Goal: Task Accomplishment & Management: Manage account settings

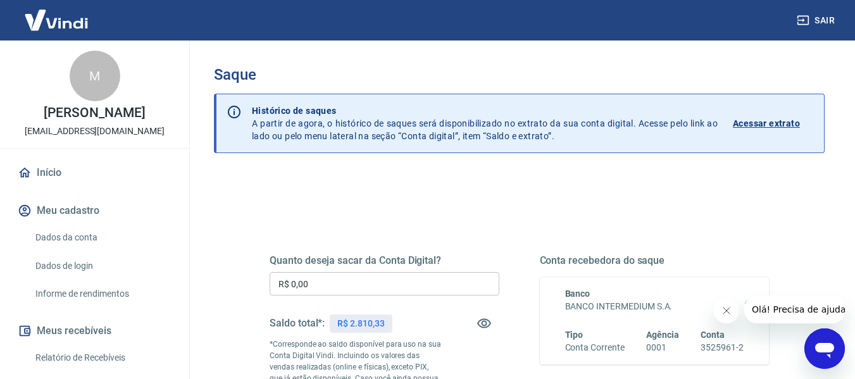
click at [420, 285] on input "R$ 0,00" at bounding box center [385, 283] width 230 height 23
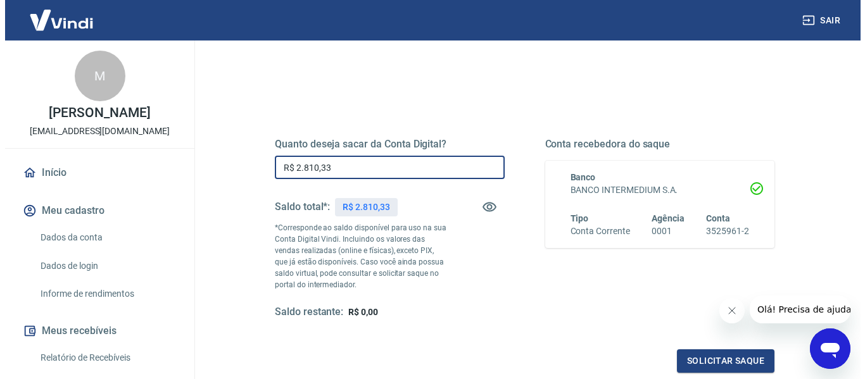
scroll to position [148, 0]
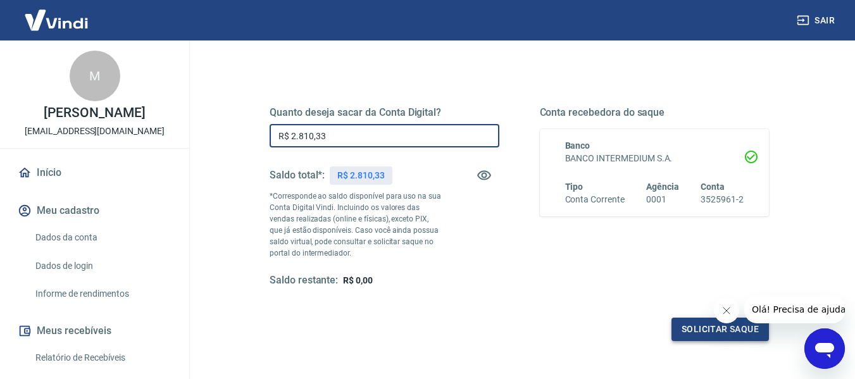
type input "R$ 2.810,33"
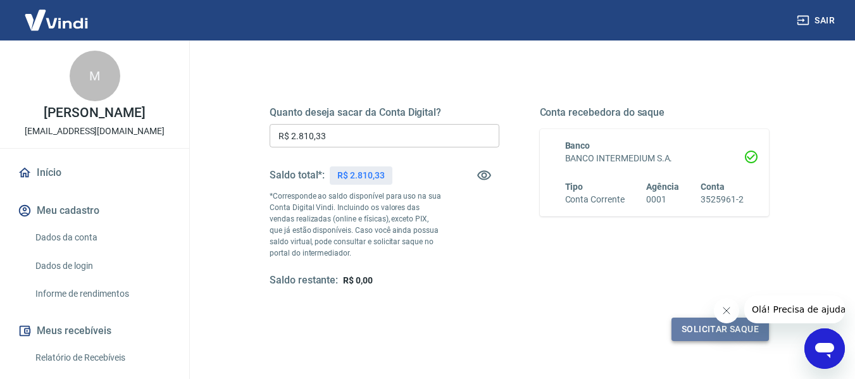
click at [686, 327] on button "Solicitar saque" at bounding box center [720, 329] width 97 height 23
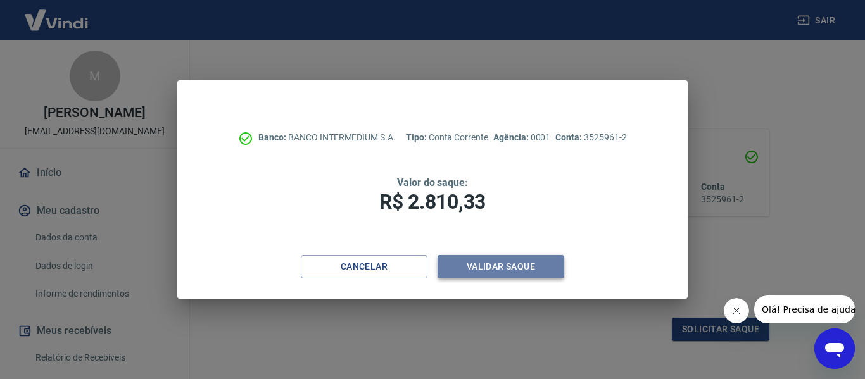
click at [523, 277] on button "Validar saque" at bounding box center [500, 266] width 127 height 23
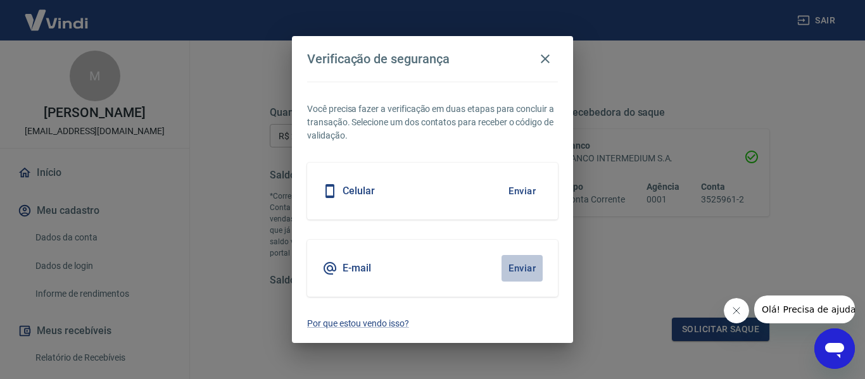
click at [513, 275] on button "Enviar" at bounding box center [521, 268] width 41 height 27
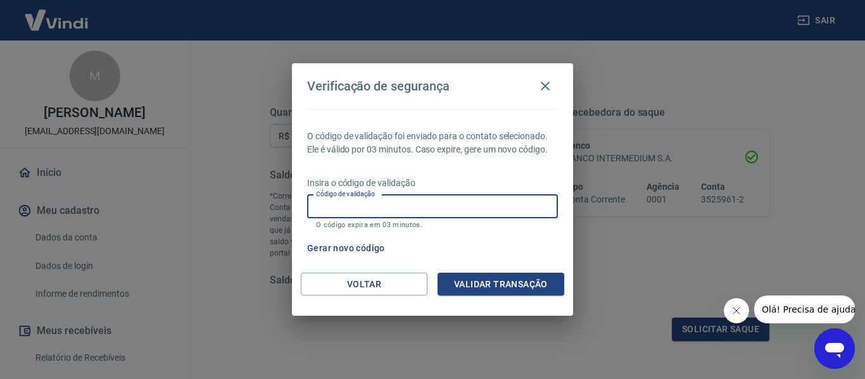
click at [437, 206] on input "Código de validação" at bounding box center [432, 206] width 251 height 23
paste input "733815"
type input "733815"
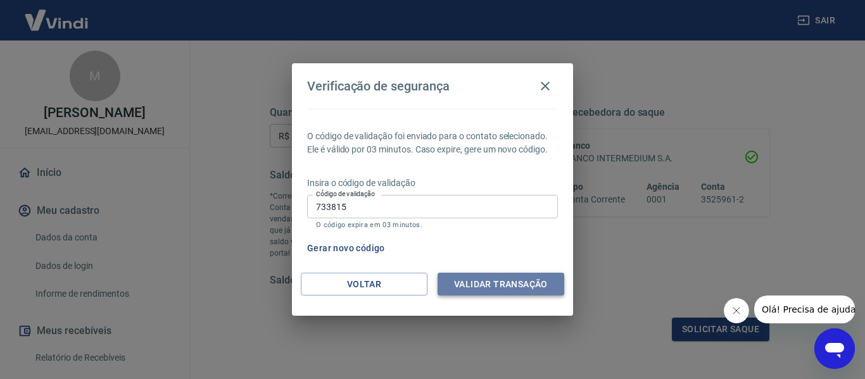
click at [488, 282] on button "Validar transação" at bounding box center [500, 284] width 127 height 23
